Goal: Navigation & Orientation: Find specific page/section

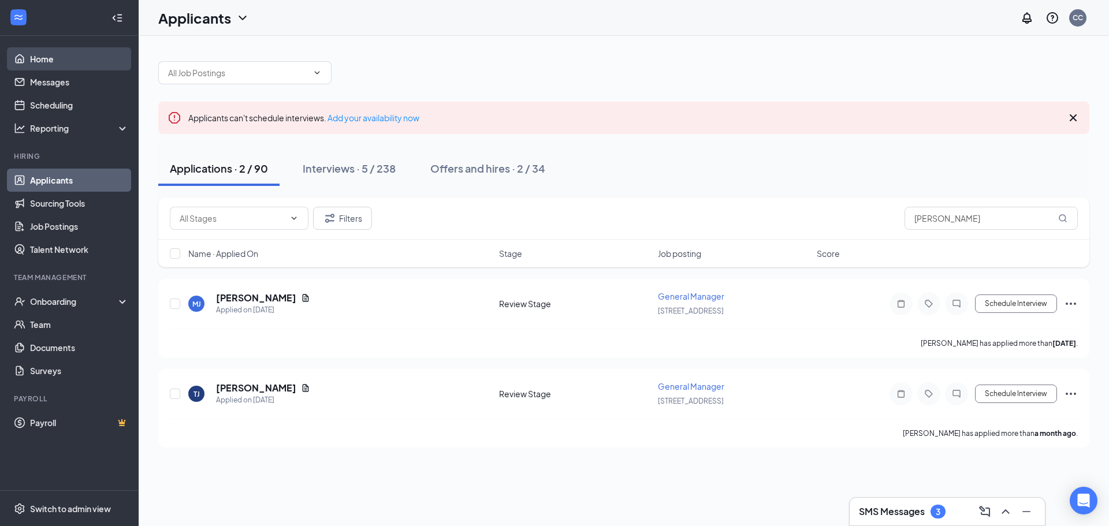
click at [46, 52] on link "Home" at bounding box center [79, 58] width 99 height 23
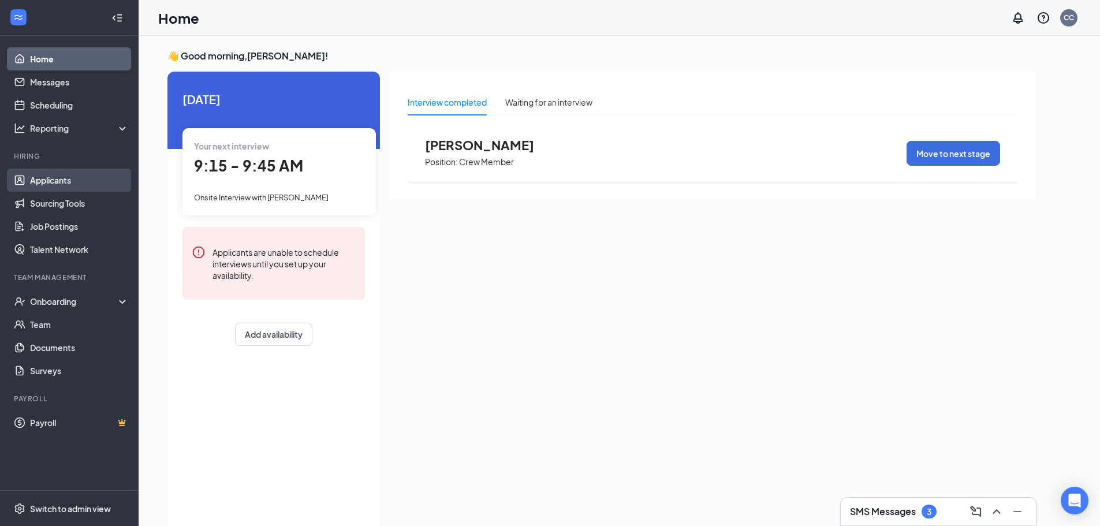
click at [64, 181] on link "Applicants" at bounding box center [79, 180] width 99 height 23
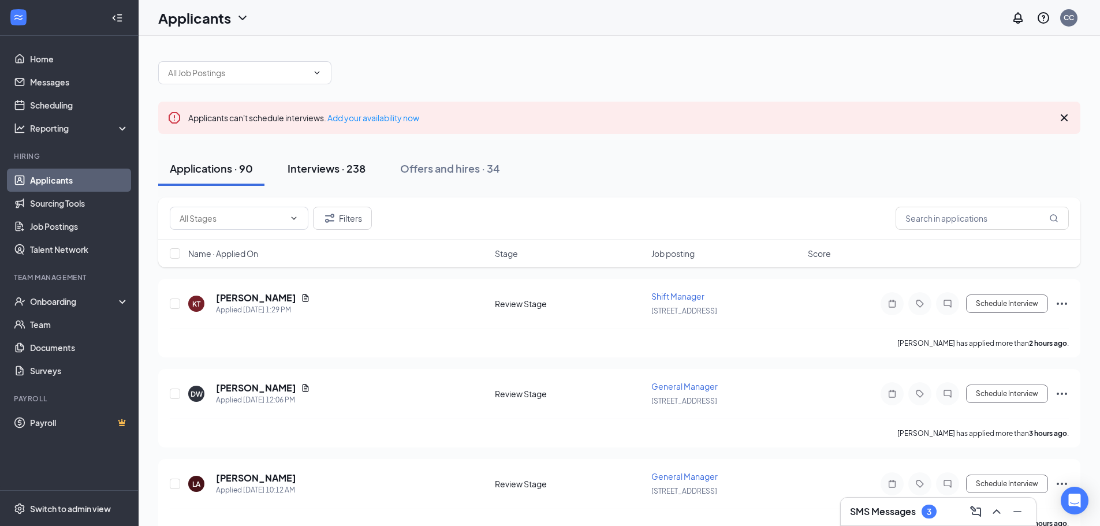
click at [304, 170] on div "Interviews · 238" at bounding box center [327, 168] width 78 height 14
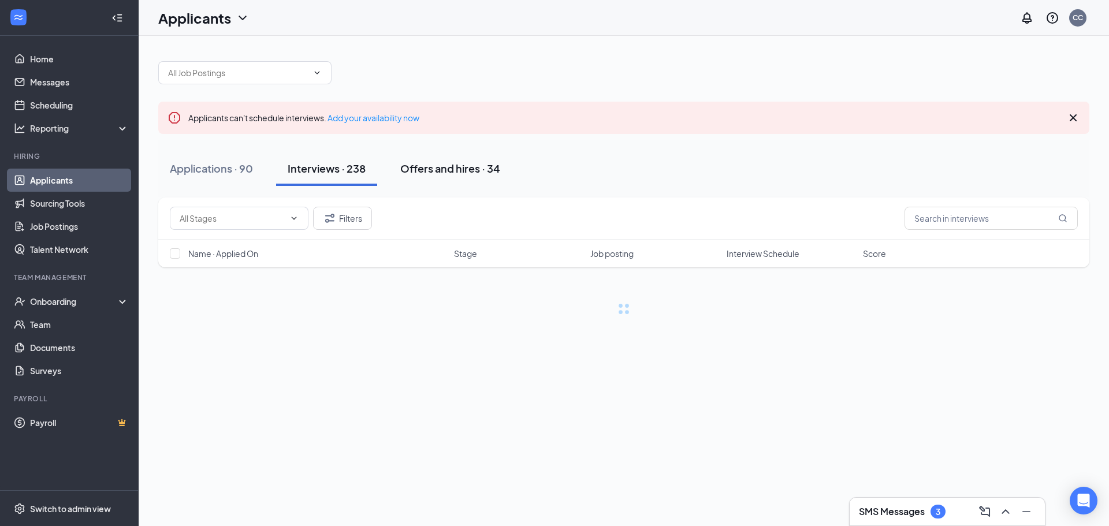
click at [463, 176] on button "Offers and hires · 34" at bounding box center [450, 168] width 123 height 35
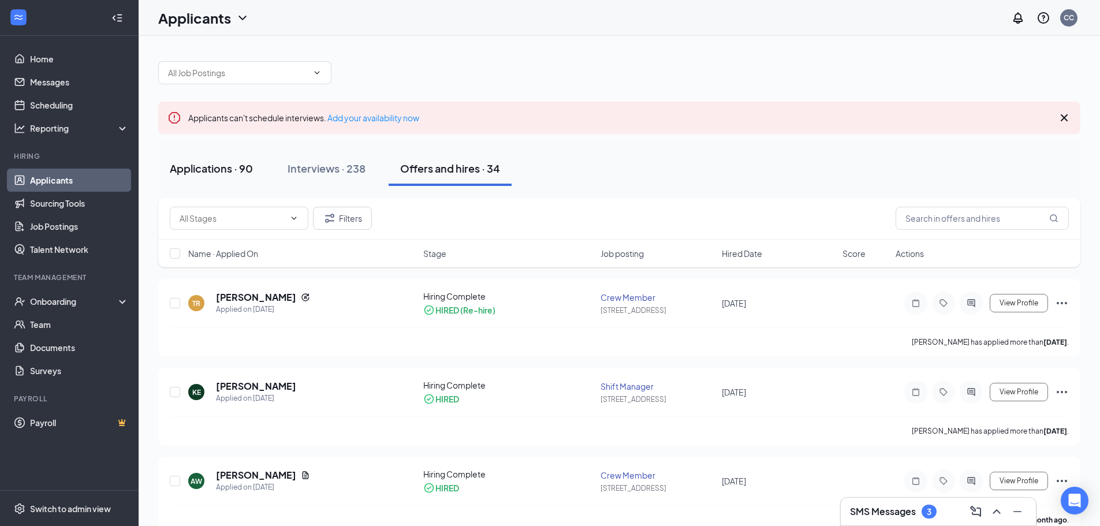
click at [217, 166] on div "Applications · 90" at bounding box center [211, 168] width 83 height 14
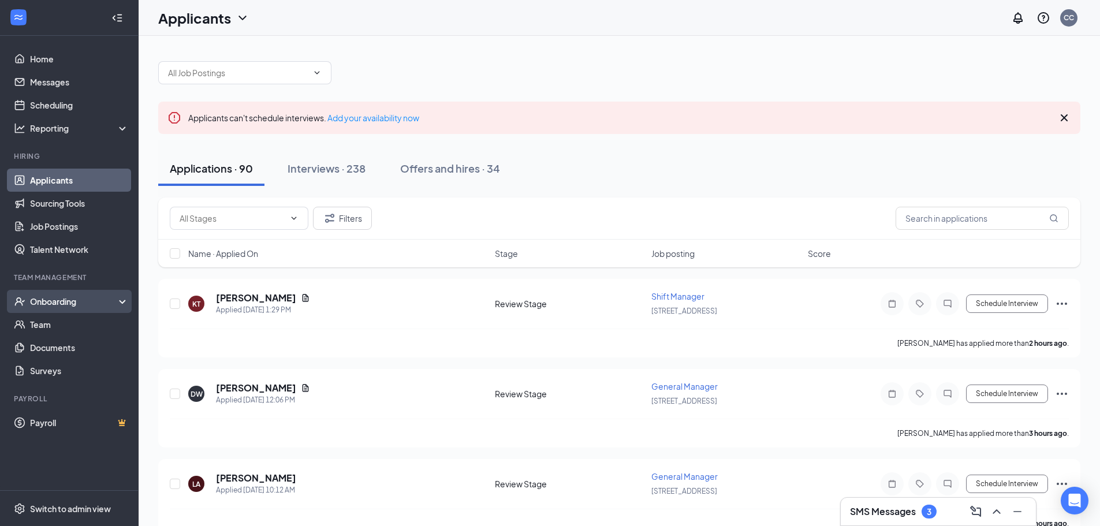
click at [74, 296] on div "Onboarding" at bounding box center [74, 302] width 89 height 12
click at [53, 59] on link "Home" at bounding box center [79, 58] width 99 height 23
